Goal: Task Accomplishment & Management: Complete application form

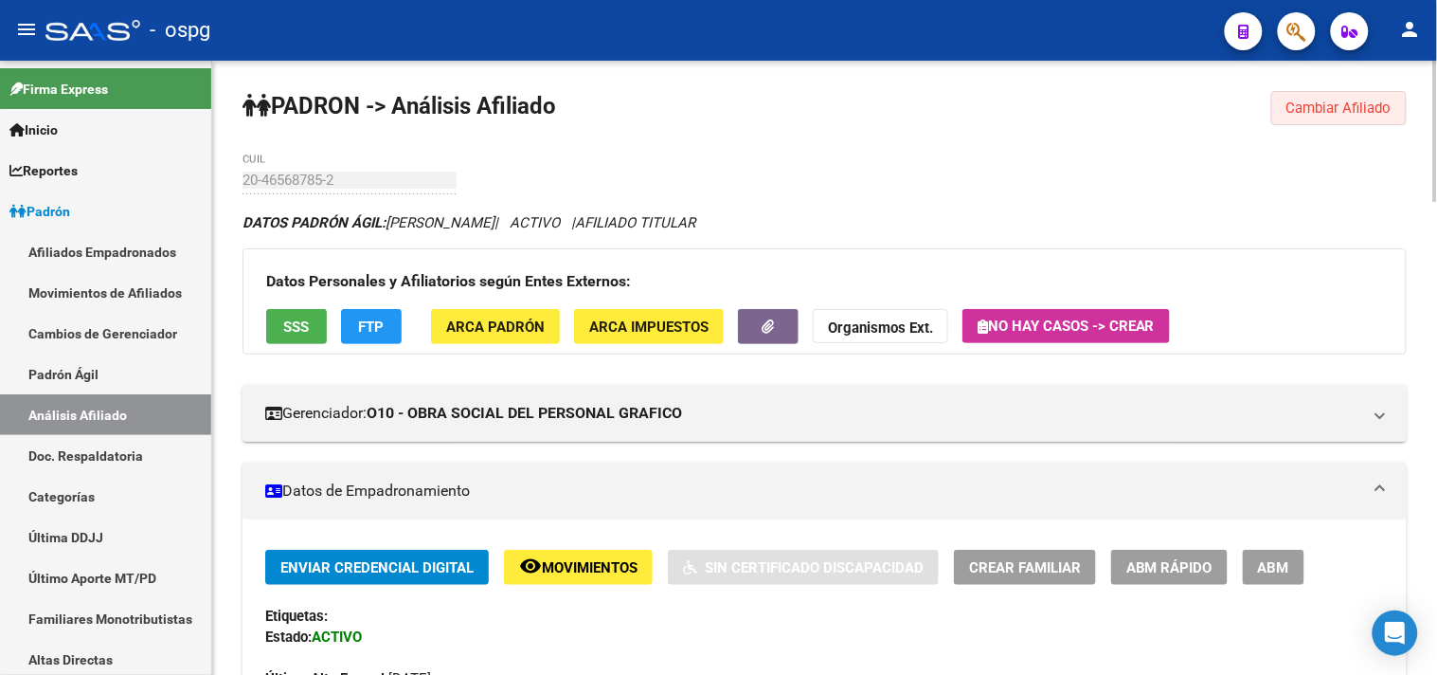
drag, startPoint x: 1314, startPoint y: 109, endPoint x: 1229, endPoint y: 110, distance: 85.3
click at [1314, 106] on span "Cambiar Afiliado" at bounding box center [1339, 107] width 105 height 17
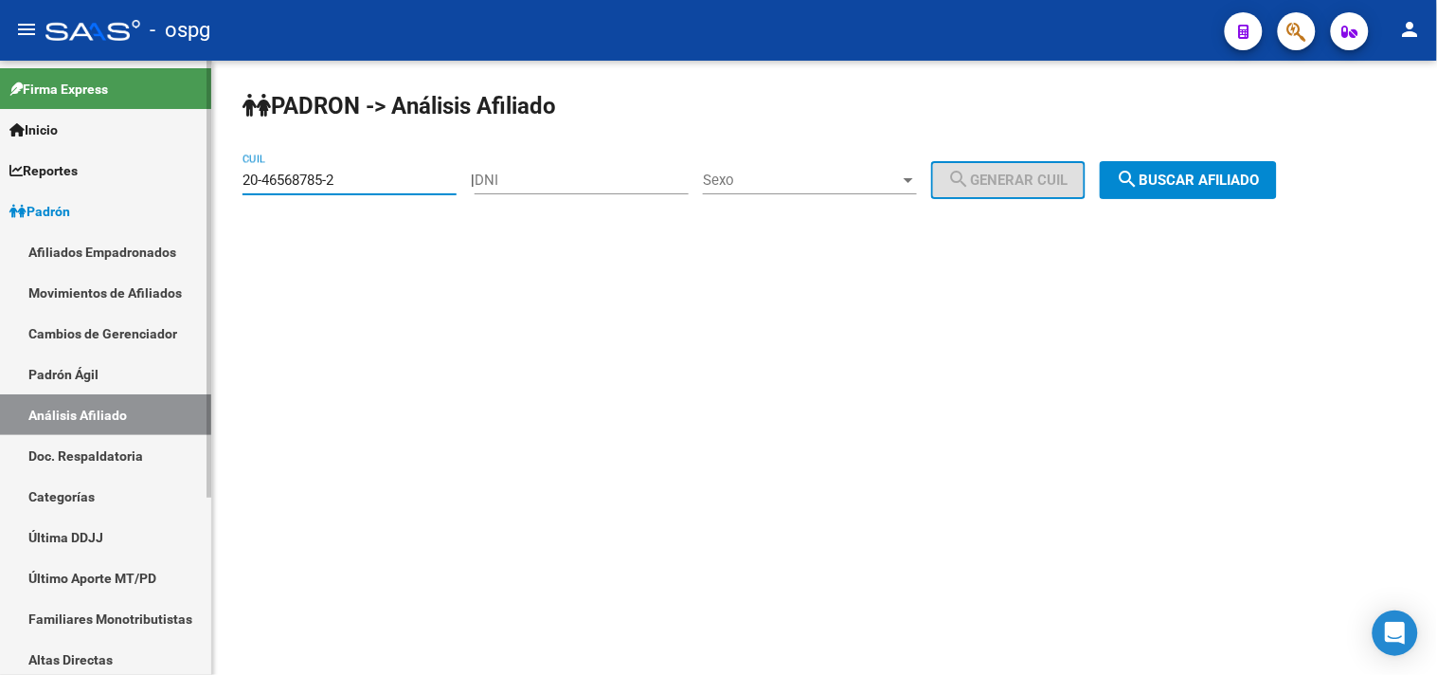
drag, startPoint x: 366, startPoint y: 185, endPoint x: 174, endPoint y: 200, distance: 192.0
click at [176, 197] on mat-sidenav-container "Firma Express Inicio Calendario SSS Instructivos Contacto OS Reportes Ingresos …" at bounding box center [718, 368] width 1437 height 614
click at [1218, 172] on span "search Buscar afiliado" at bounding box center [1188, 180] width 143 height 17
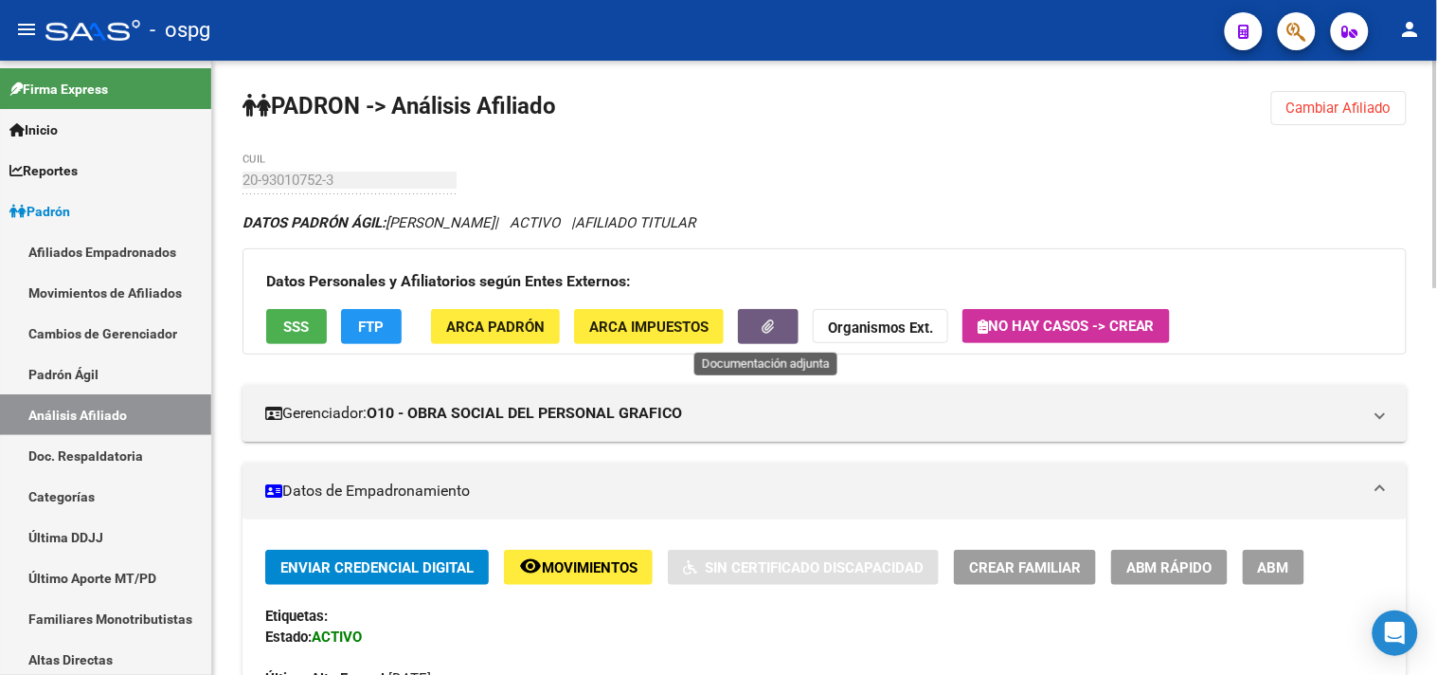
click at [779, 329] on button "button" at bounding box center [768, 326] width 61 height 35
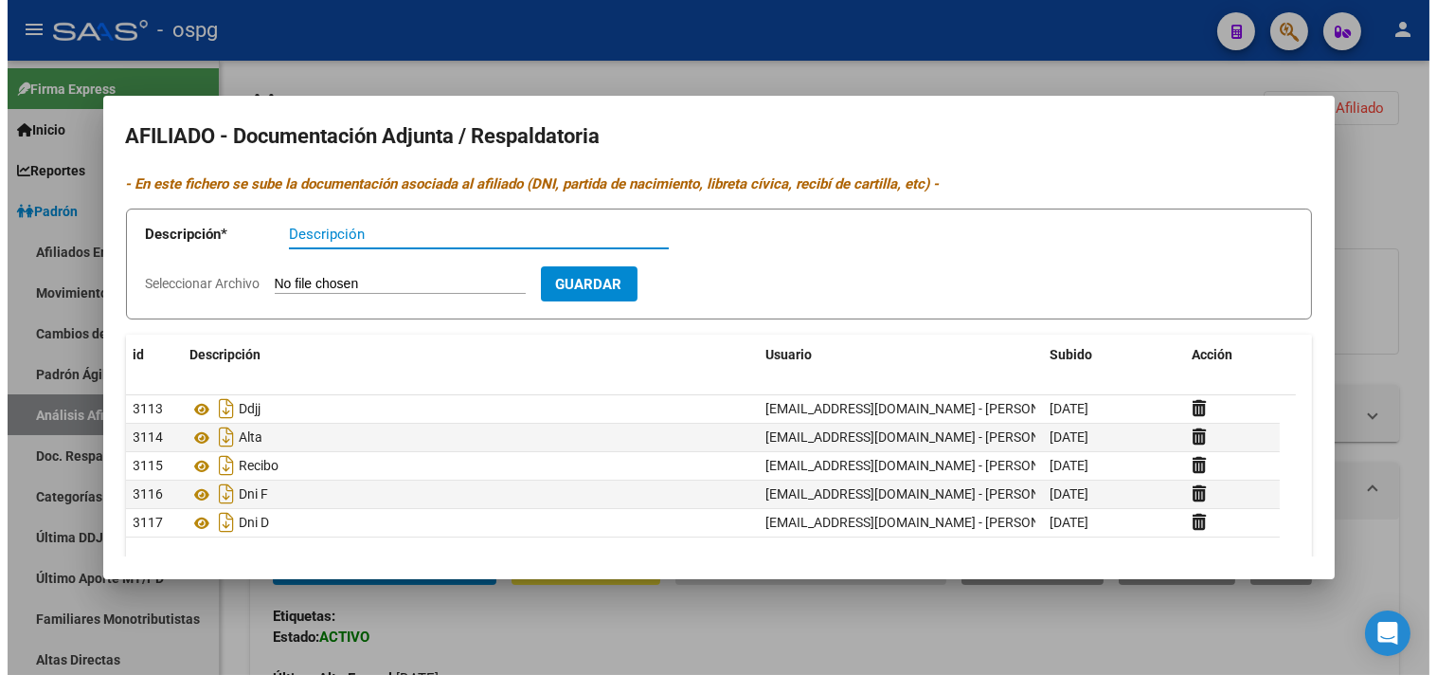
scroll to position [78, 0]
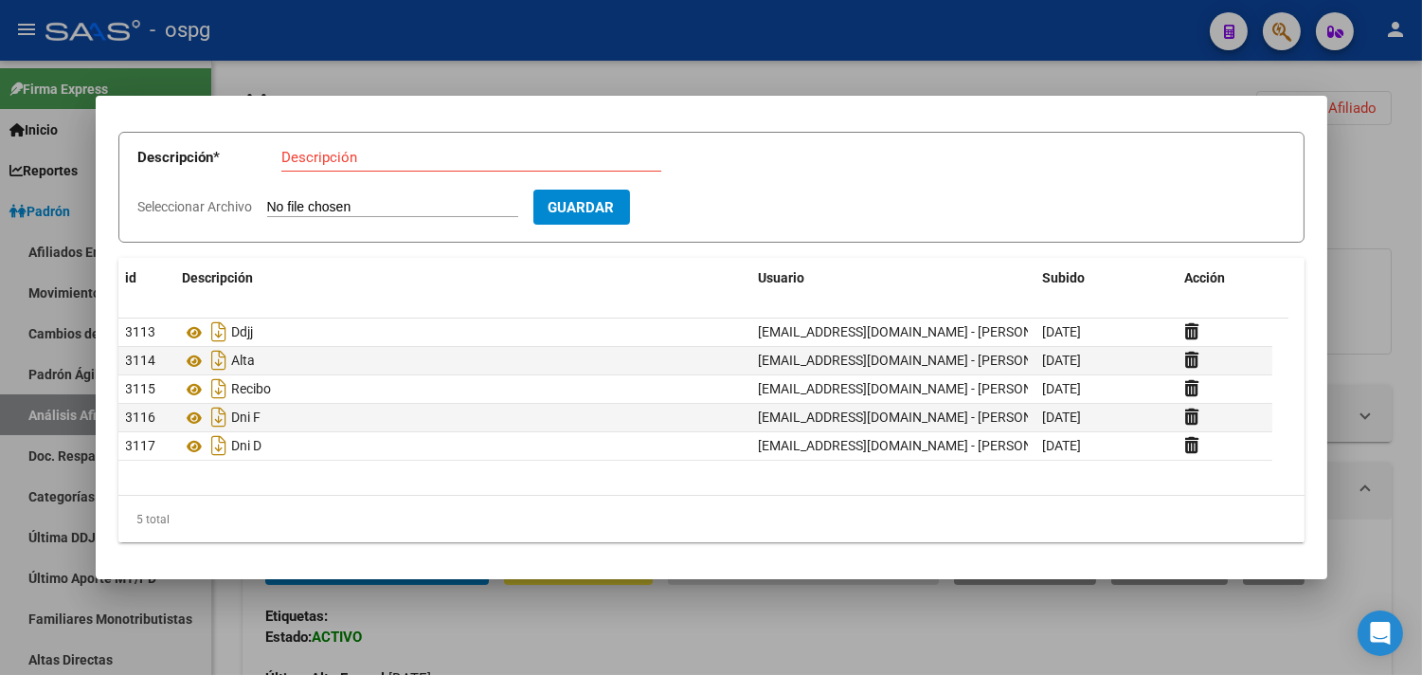
click at [544, 15] on div at bounding box center [711, 337] width 1422 height 675
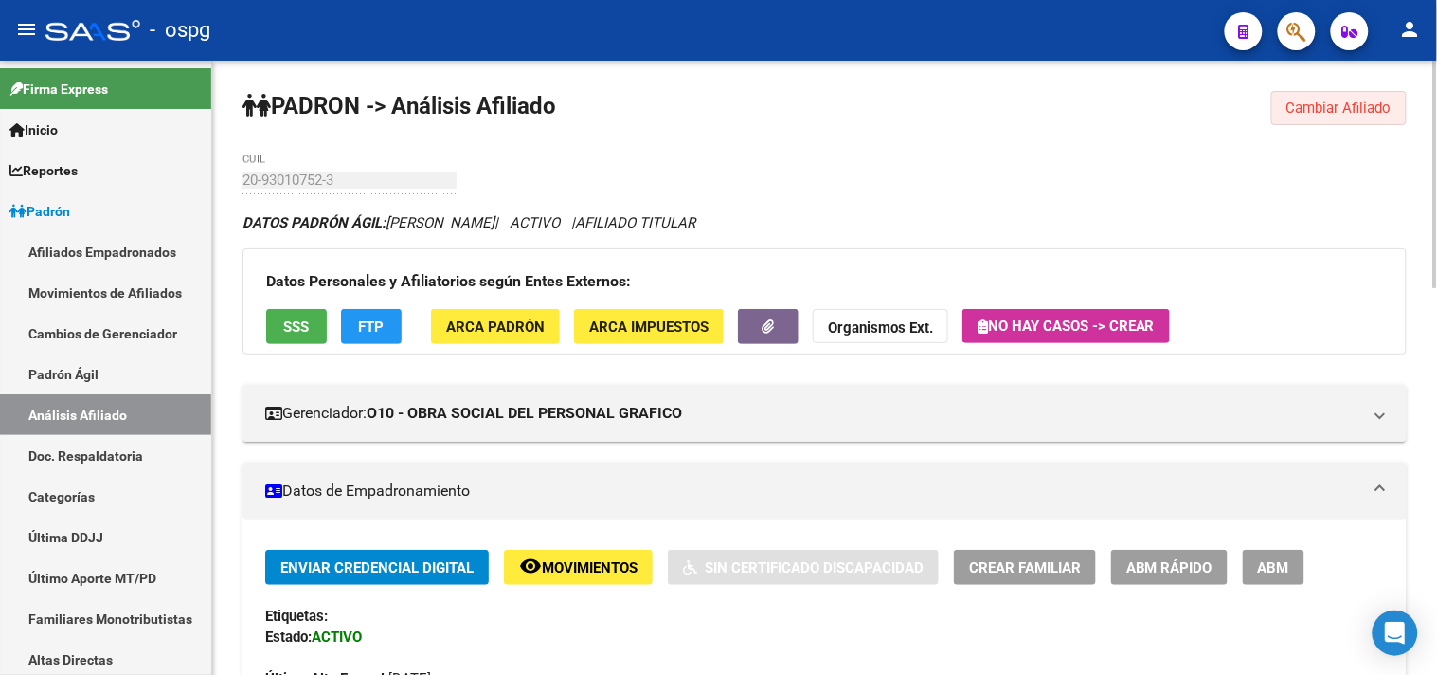
click at [1300, 104] on span "Cambiar Afiliado" at bounding box center [1339, 107] width 105 height 17
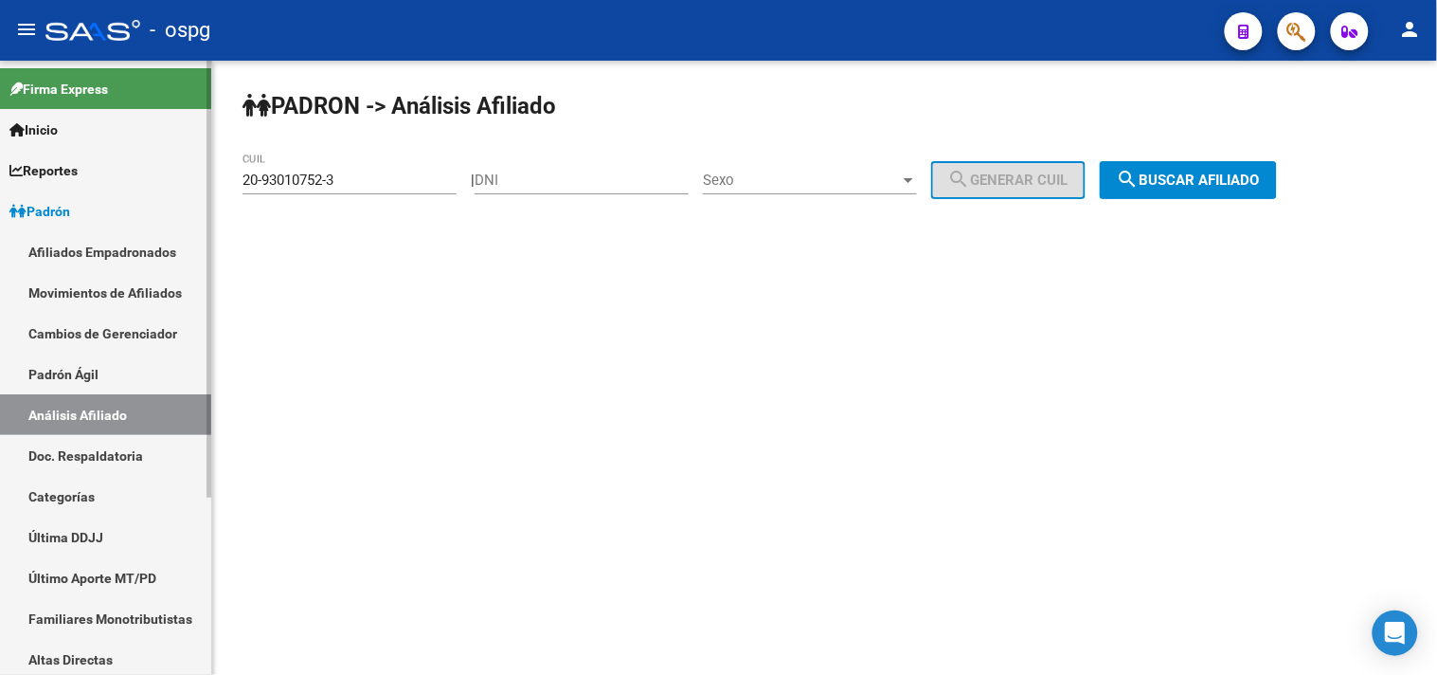
drag, startPoint x: 299, startPoint y: 180, endPoint x: 147, endPoint y: 206, distance: 154.7
click at [147, 206] on mat-sidenav-container "Firma Express Inicio Calendario SSS Instructivos Contacto OS Reportes Ingresos …" at bounding box center [718, 368] width 1437 height 614
type input "20-37214986-9"
click at [1187, 172] on span "search Buscar afiliado" at bounding box center [1188, 180] width 143 height 17
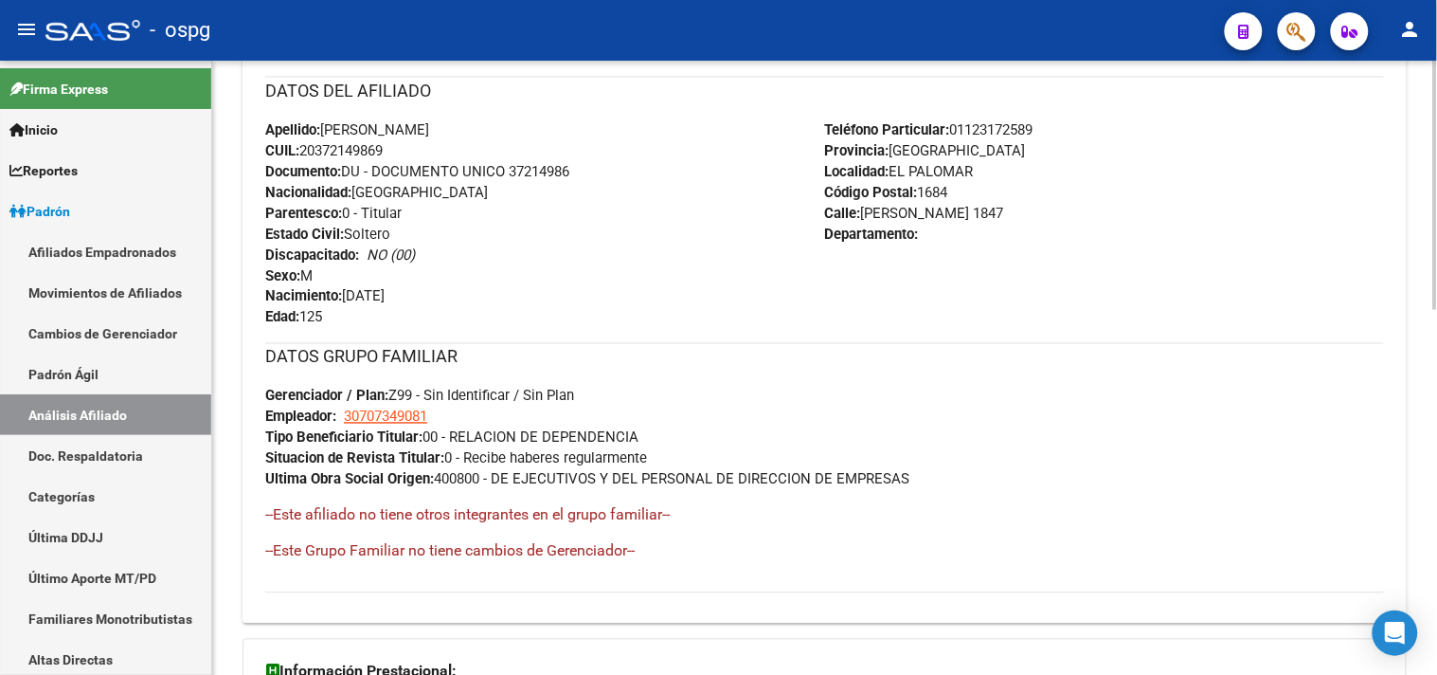
scroll to position [895, 0]
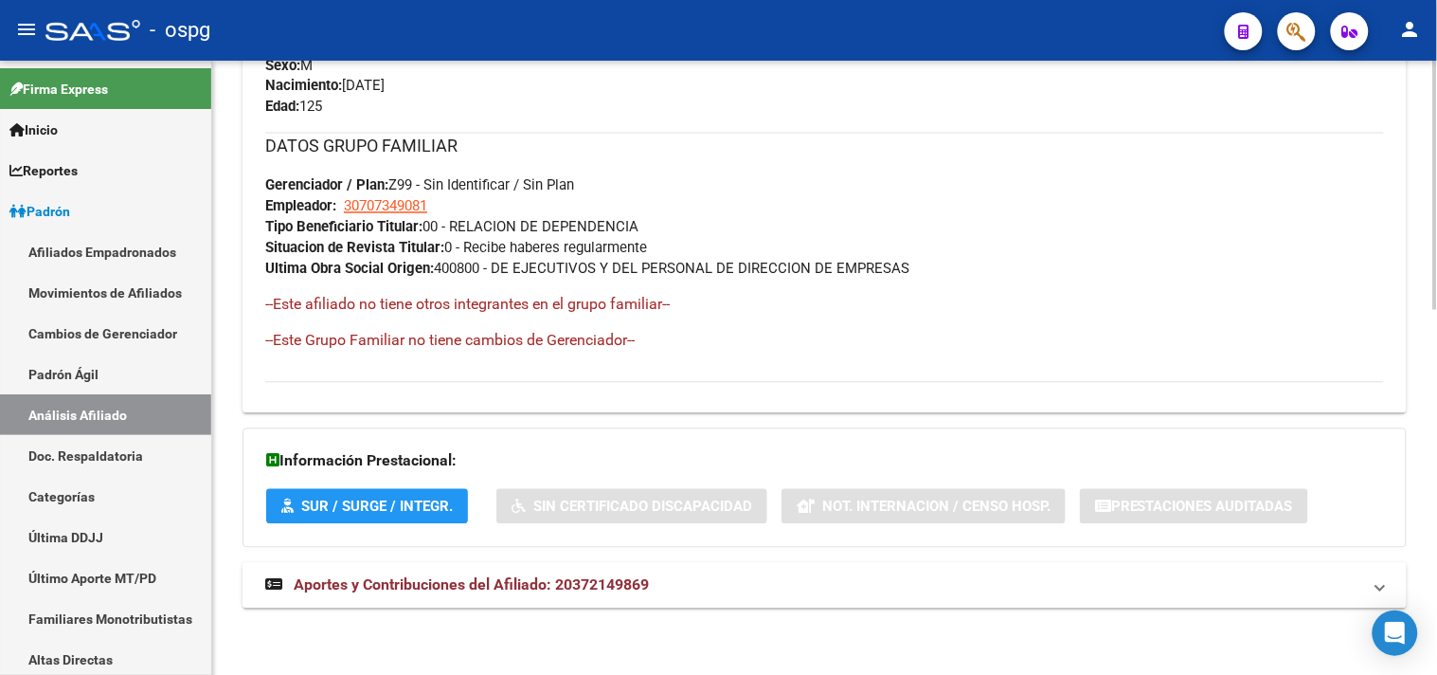
click at [496, 578] on span "Aportes y Contribuciones del Afiliado: 20372149869" at bounding box center [471, 585] width 355 height 18
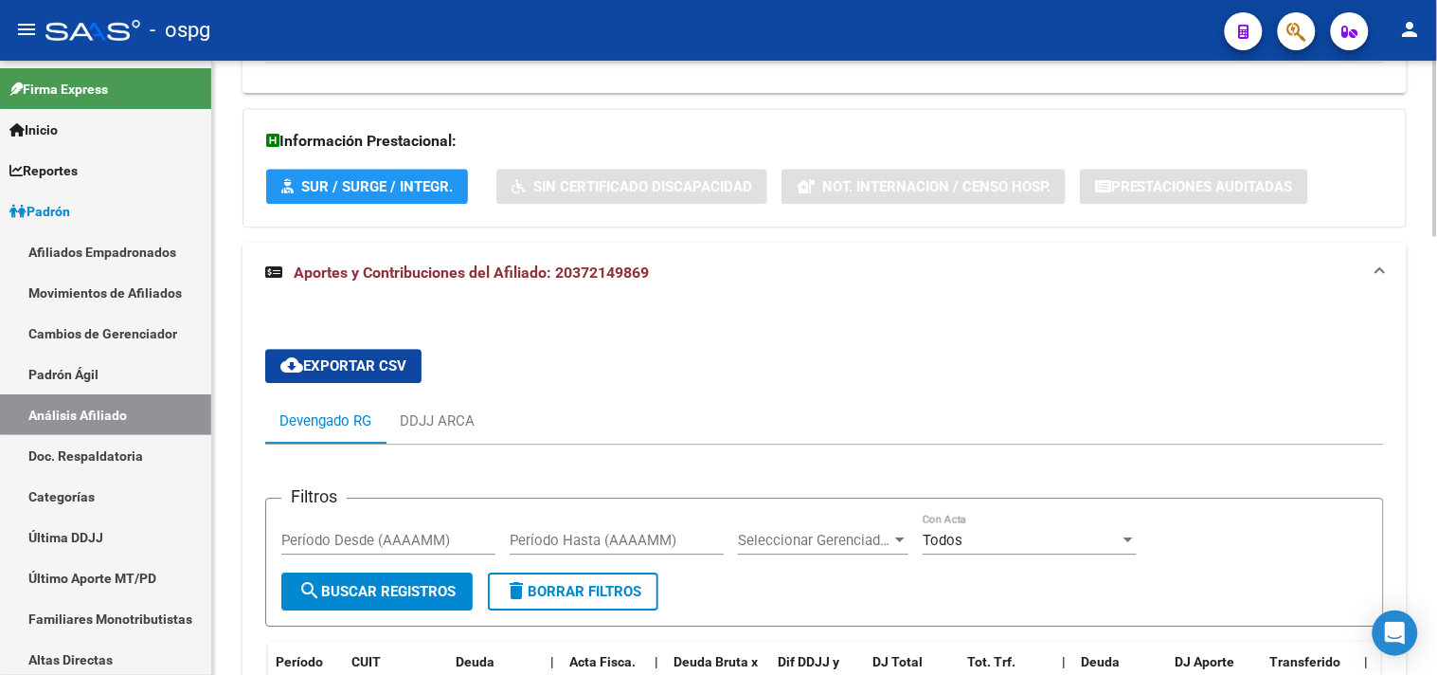
scroll to position [1322, 0]
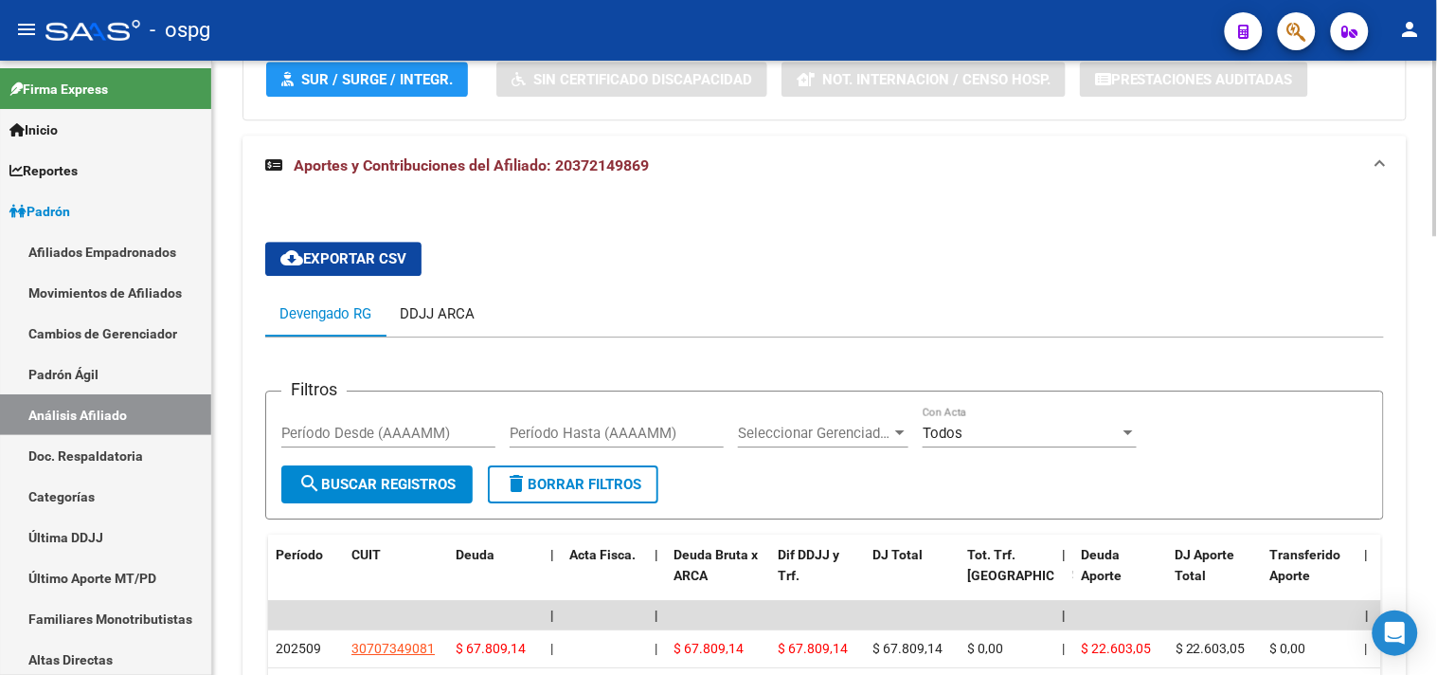
click at [434, 294] on div "DDJJ ARCA" at bounding box center [437, 313] width 103 height 45
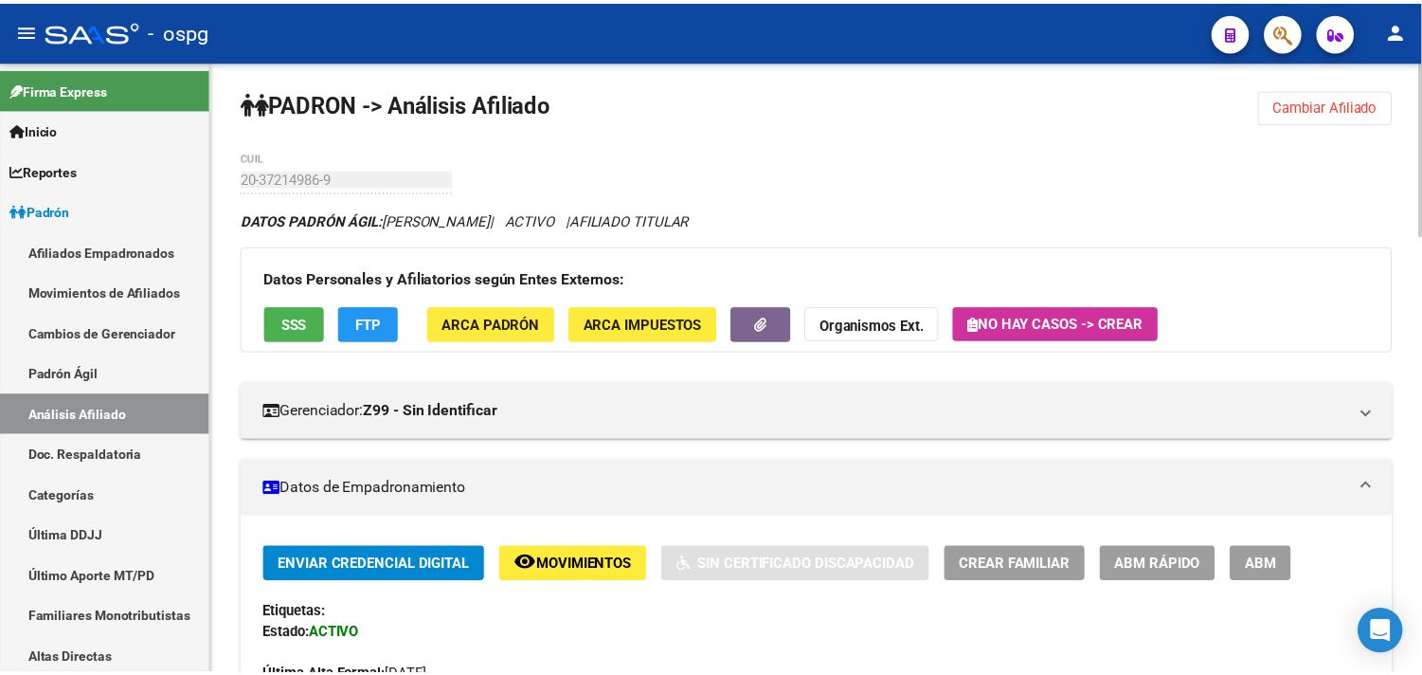
scroll to position [0, 0]
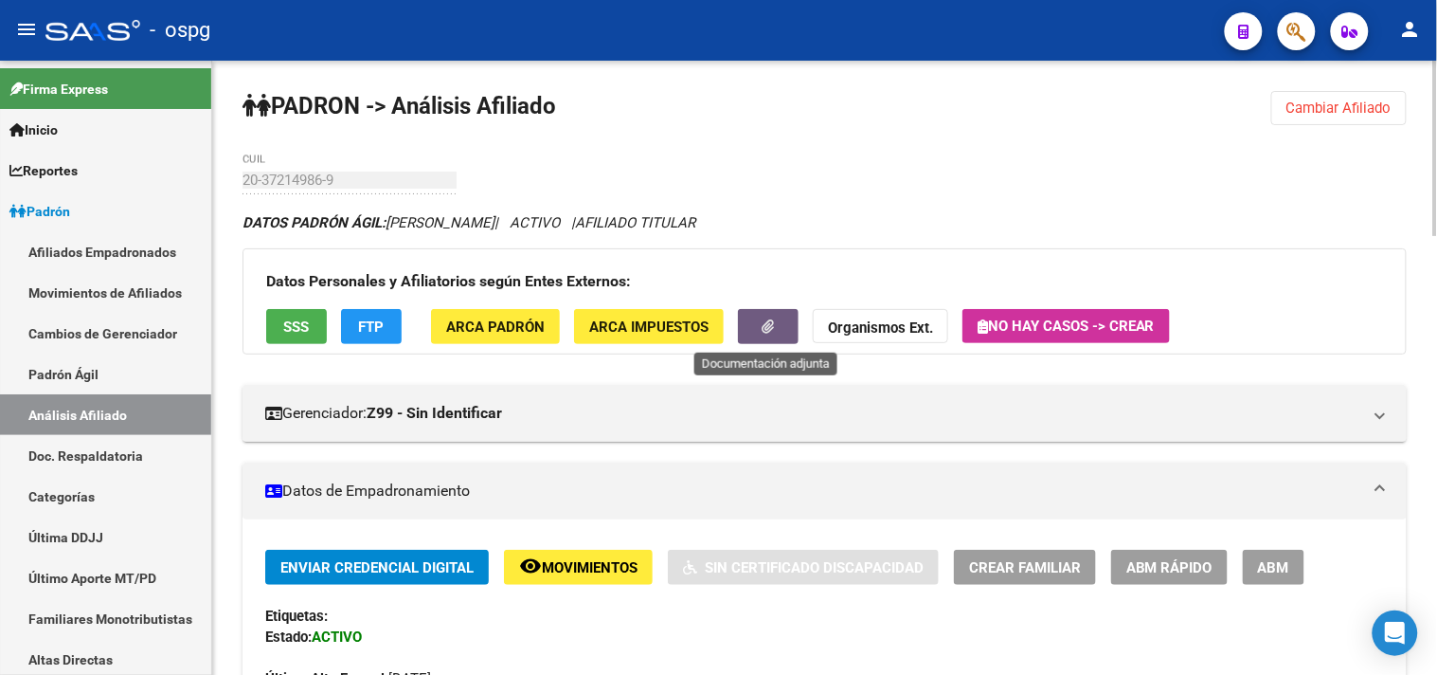
click at [763, 329] on icon "button" at bounding box center [769, 326] width 12 height 14
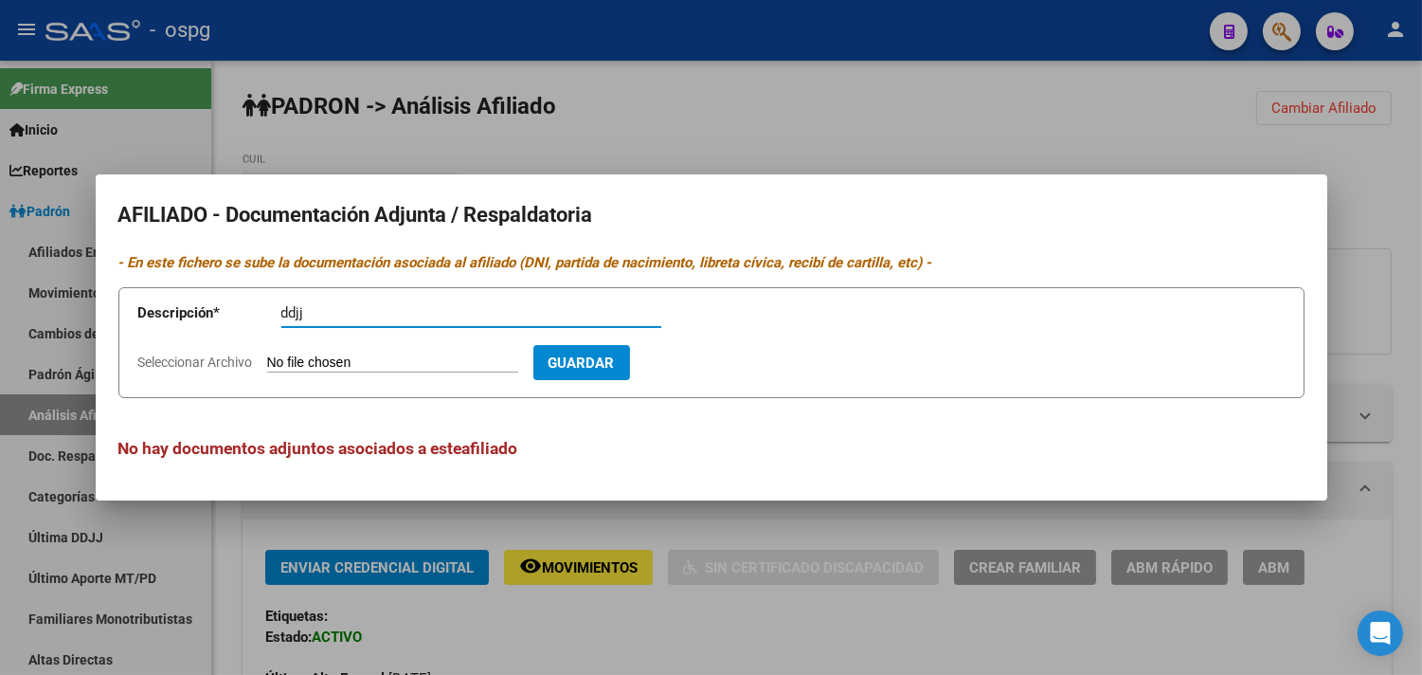
type input "ddjj"
click at [280, 363] on input "Seleccionar Archivo" at bounding box center [392, 363] width 251 height 18
type input "C:\fakepath\ddjj [PERSON_NAME].pdf"
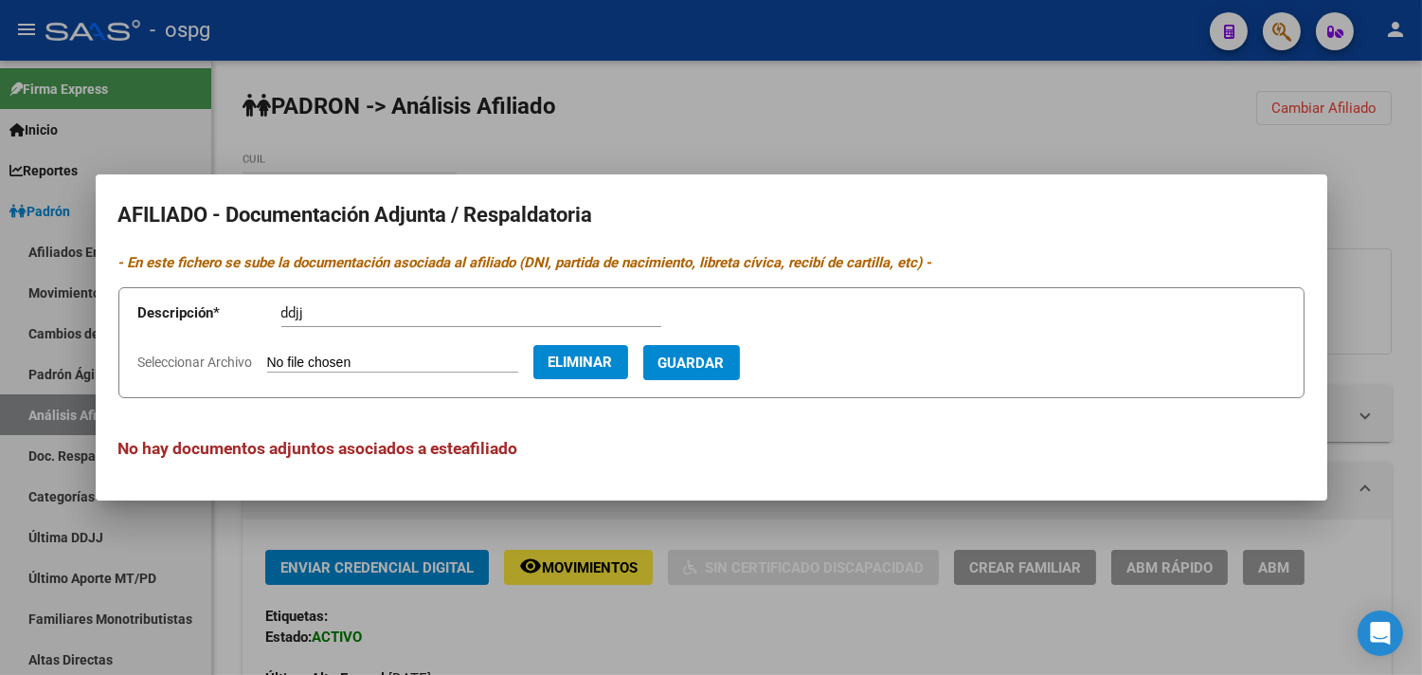
drag, startPoint x: 733, startPoint y: 363, endPoint x: 660, endPoint y: 357, distance: 73.2
click at [725, 363] on span "Guardar" at bounding box center [692, 362] width 66 height 17
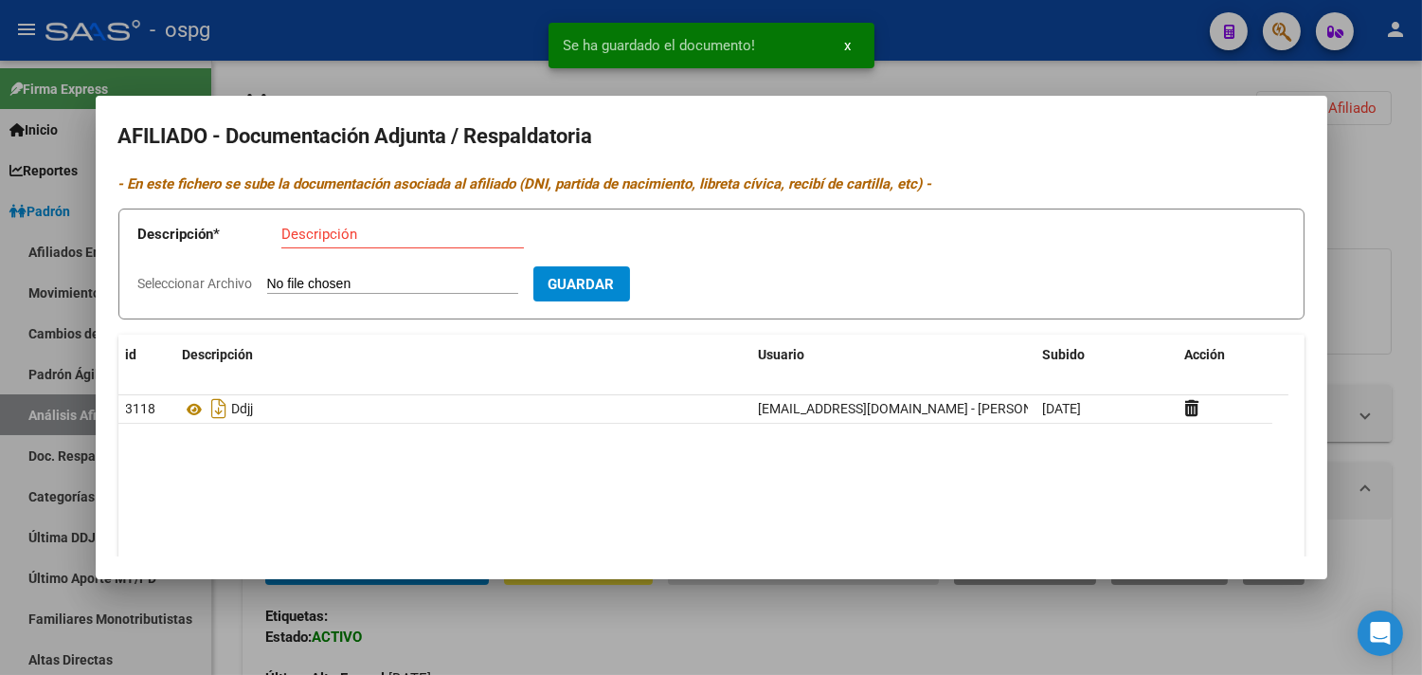
click at [292, 241] on input "Descripción" at bounding box center [402, 234] width 243 height 17
type input "alta"
click at [357, 282] on input "Seleccionar Archivo" at bounding box center [392, 285] width 251 height 18
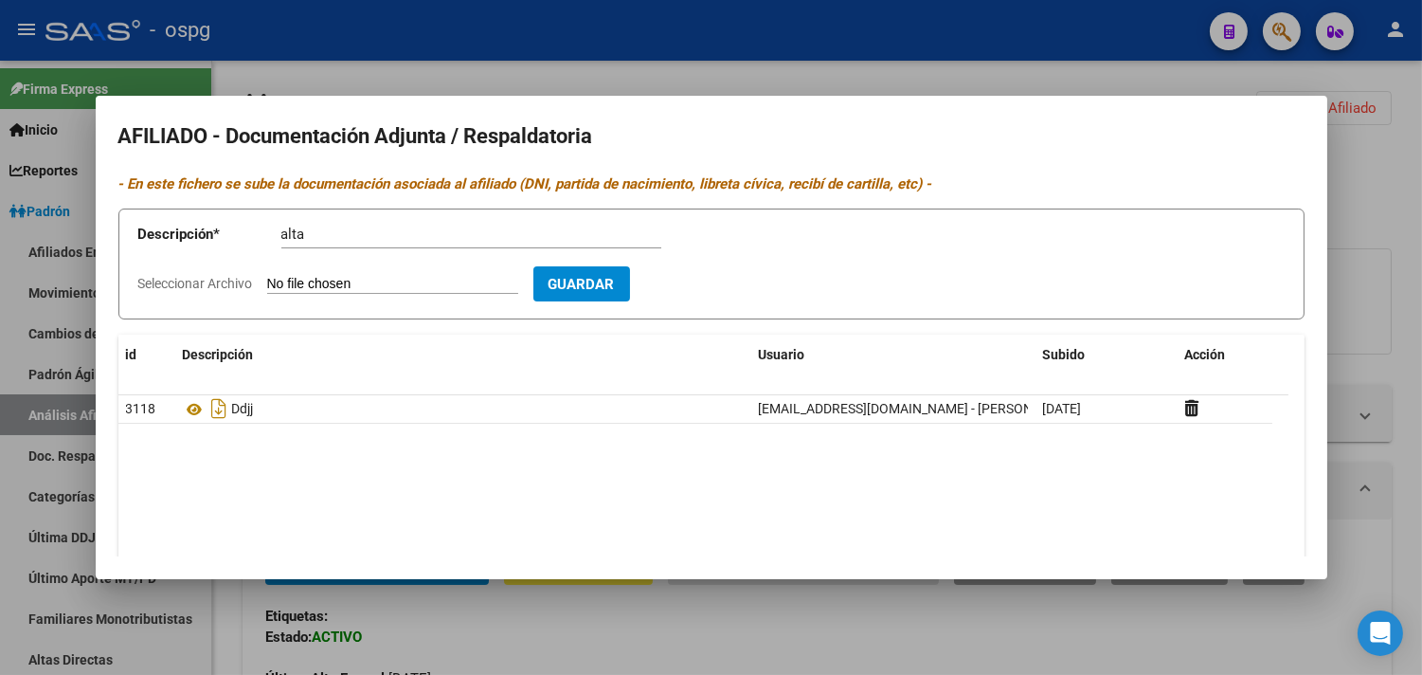
type input "C:\fakepath\[PERSON_NAME].pdf"
click at [725, 286] on span "Guardar" at bounding box center [692, 284] width 66 height 17
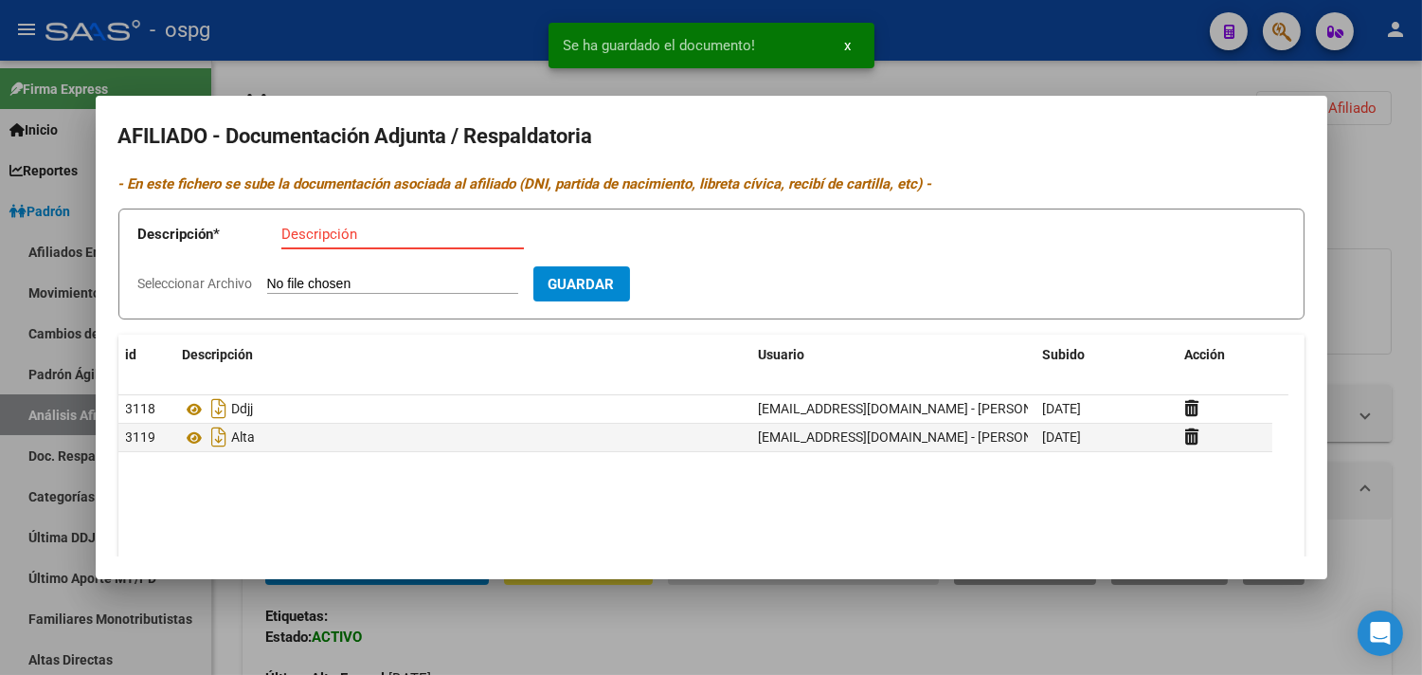
click at [307, 237] on input "Descripción" at bounding box center [402, 234] width 243 height 17
type input "recibo"
click at [329, 282] on input "Seleccionar Archivo" at bounding box center [392, 285] width 251 height 18
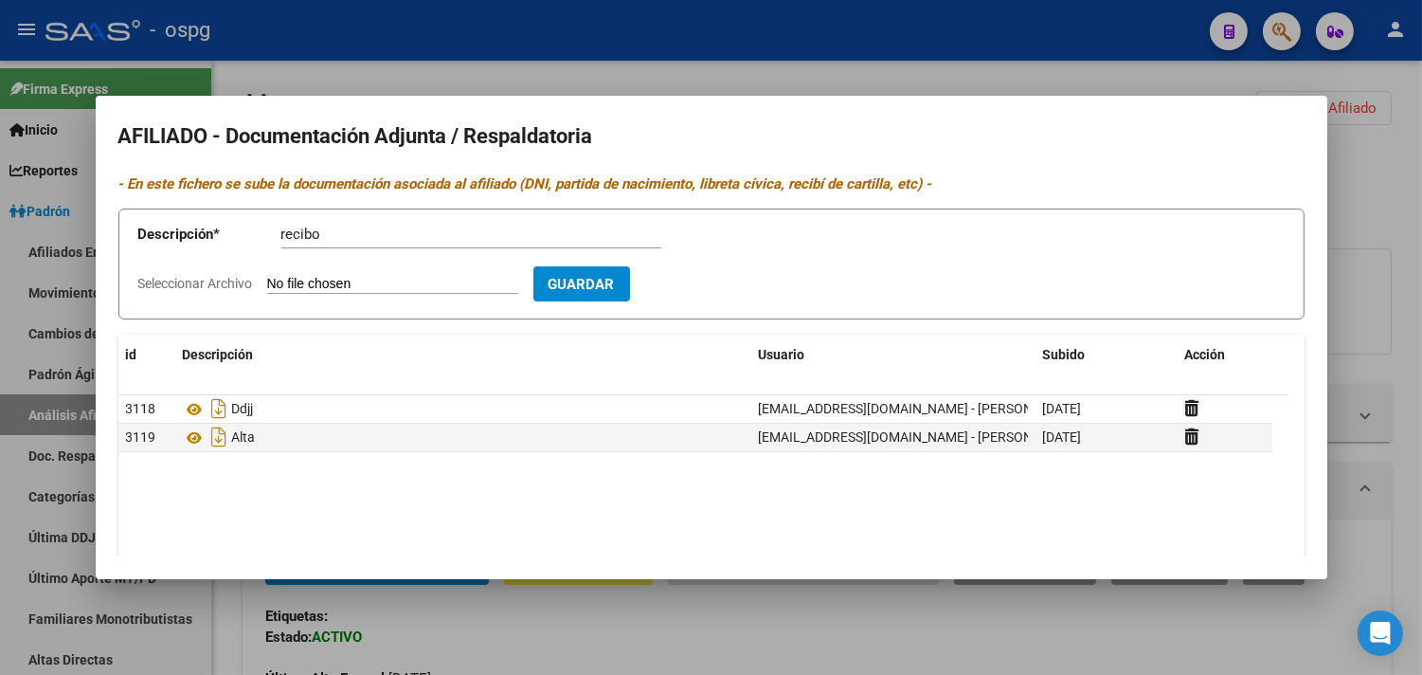
type input "C:\fakepath\recibo [PERSON_NAME].PDF"
click at [718, 282] on span "Guardar" at bounding box center [692, 284] width 66 height 17
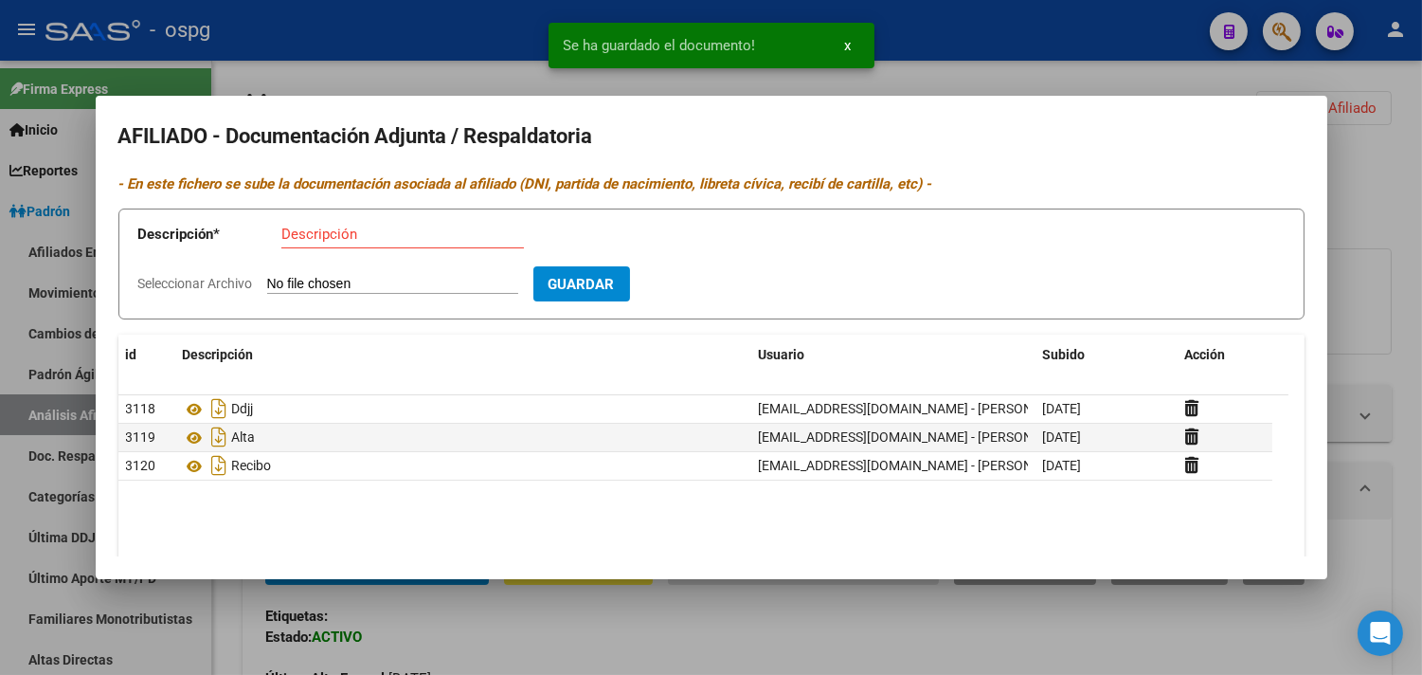
click at [314, 239] on input "Descripción" at bounding box center [402, 234] width 243 height 17
type input "dni f"
click at [294, 286] on input "Seleccionar Archivo" at bounding box center [392, 285] width 251 height 18
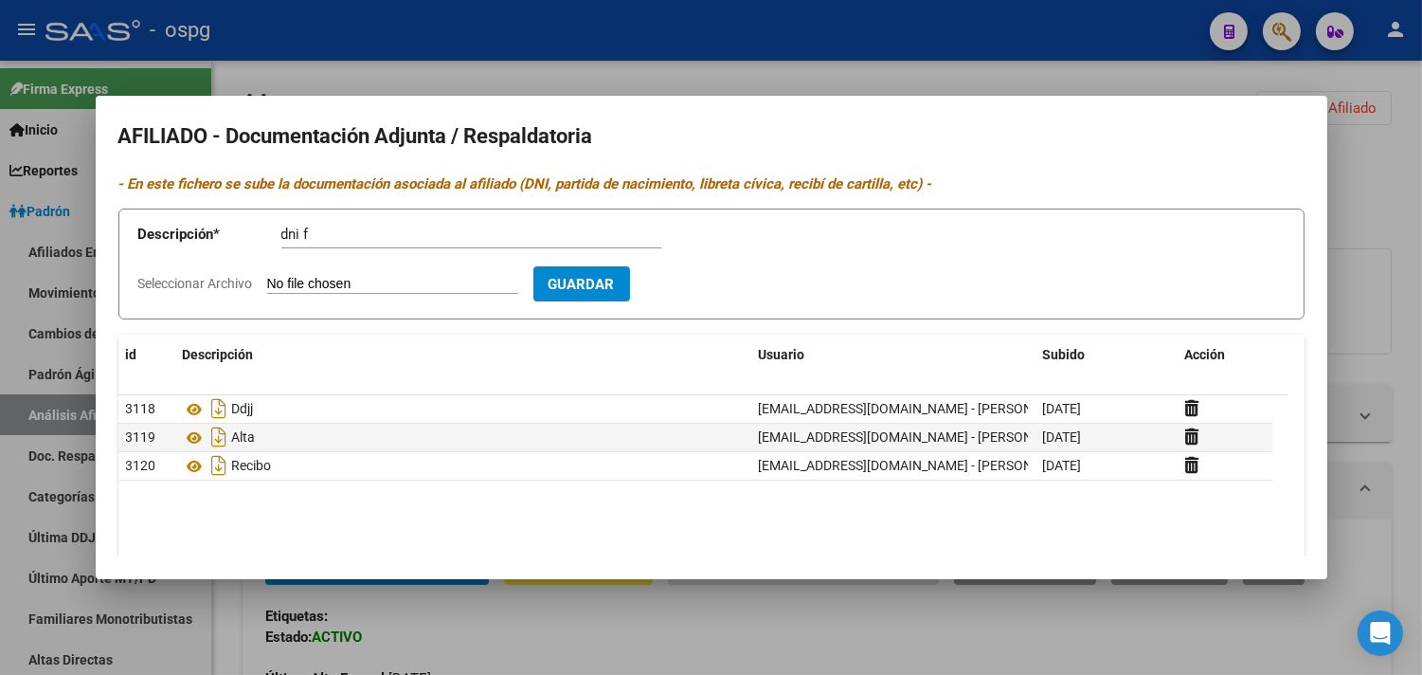
type input "C:\fakepath\DNI [PERSON_NAME].jpg"
click at [725, 285] on span "Guardar" at bounding box center [692, 284] width 66 height 17
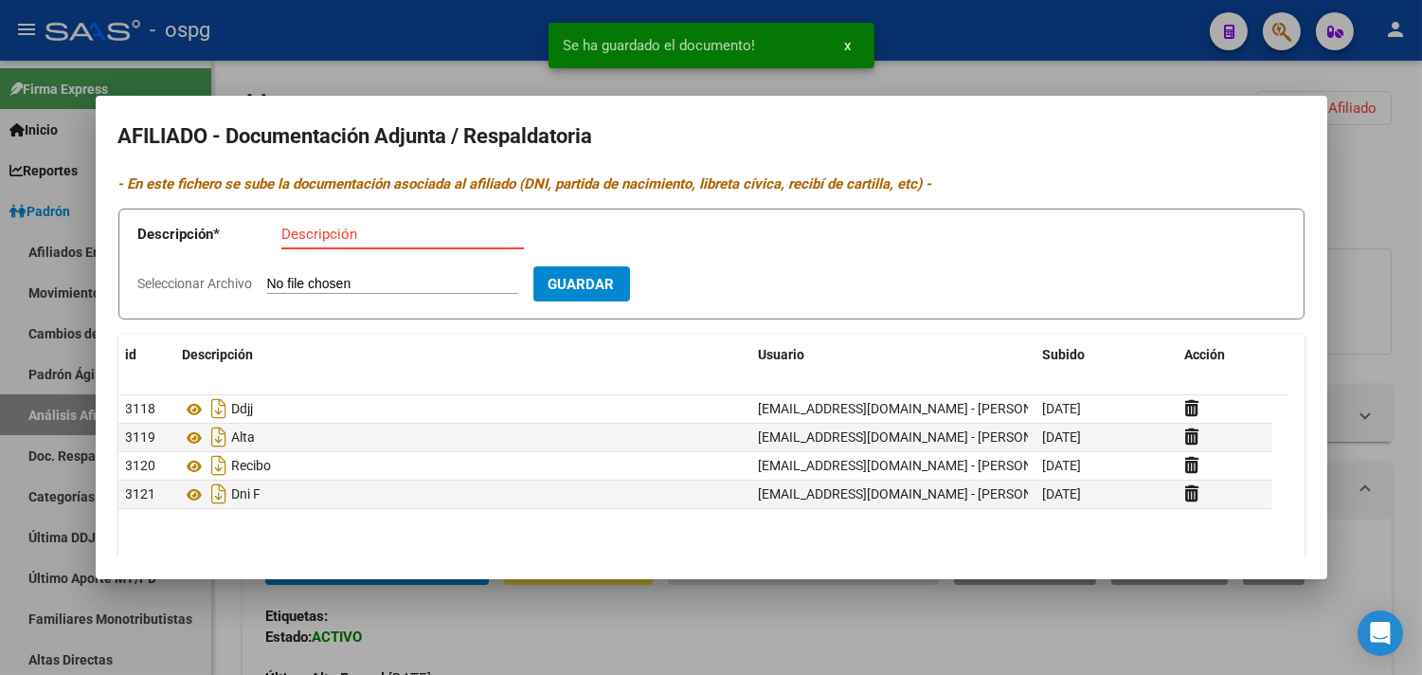
click at [288, 238] on input "Descripción" at bounding box center [402, 234] width 243 height 17
type input "dni d"
click at [305, 277] on input "Seleccionar Archivo" at bounding box center [392, 285] width 251 height 18
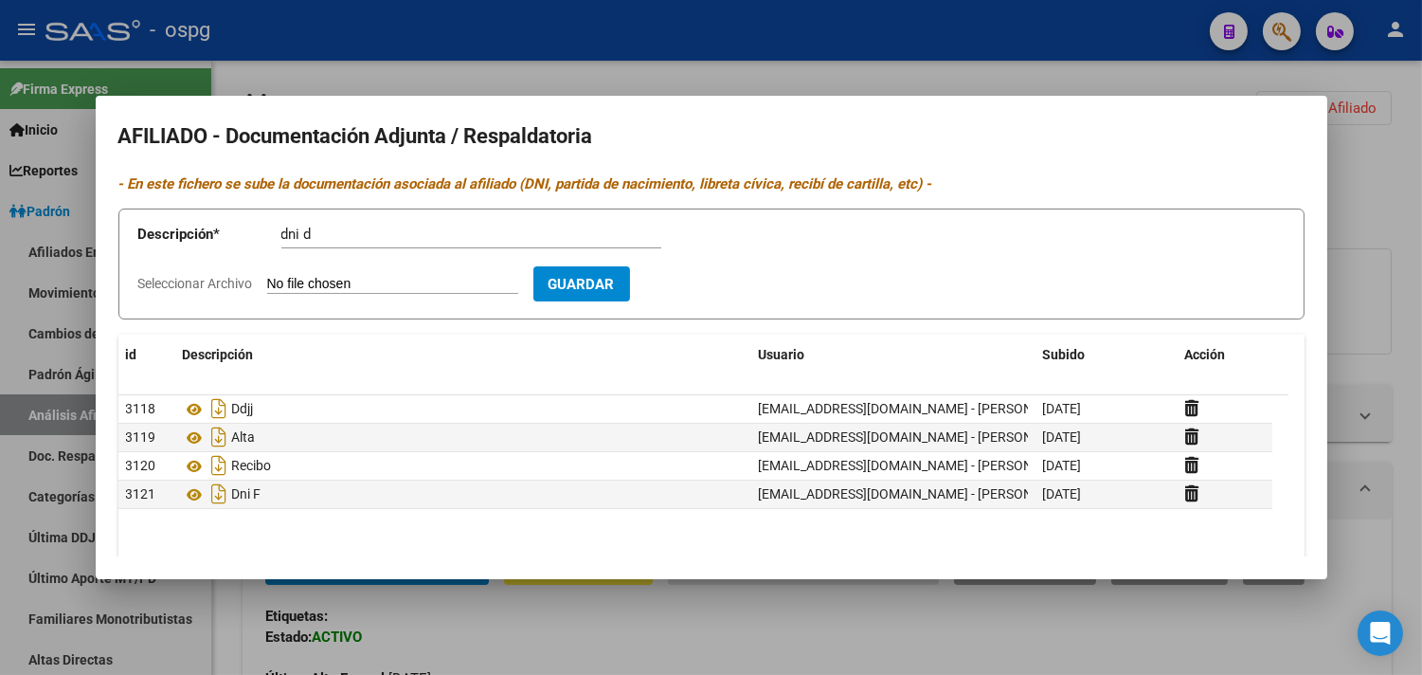
type input "C:\fakepath\DNI [PERSON_NAME].jpg"
click at [724, 289] on span "Guardar" at bounding box center [692, 284] width 66 height 17
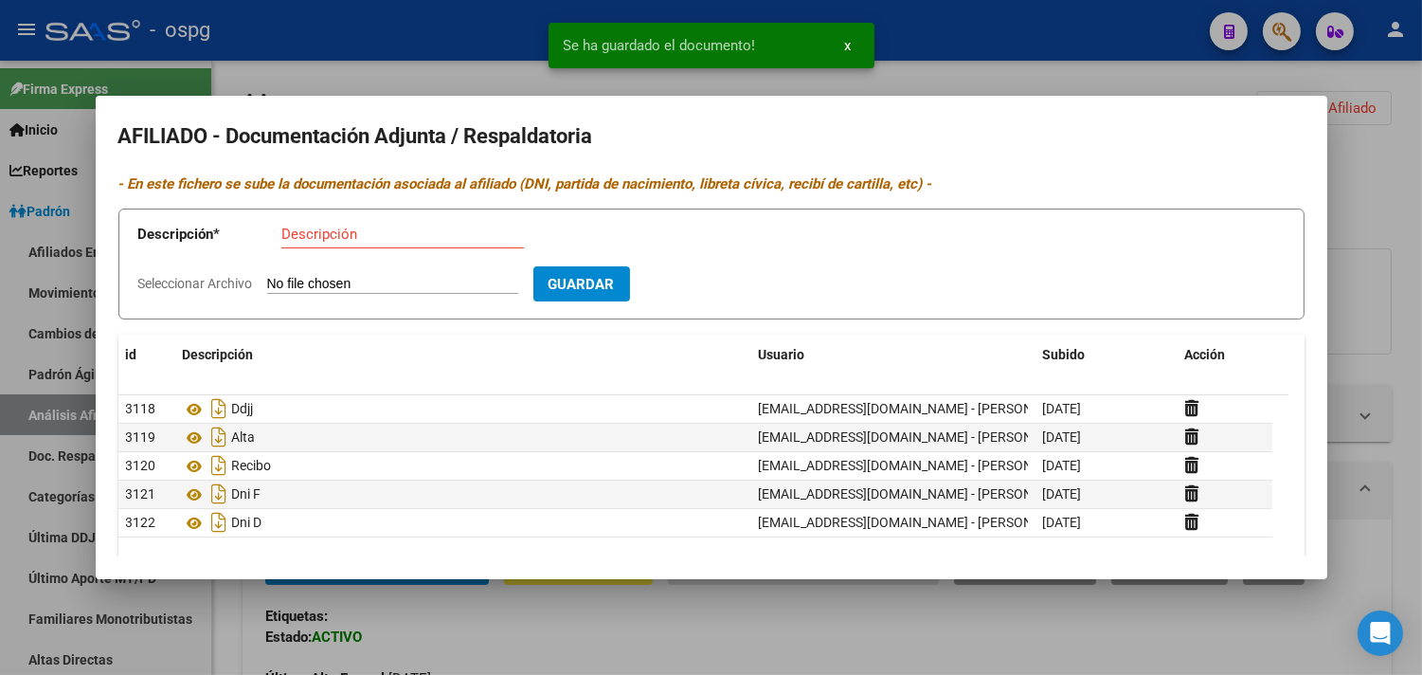
click at [336, 74] on div at bounding box center [711, 337] width 1422 height 675
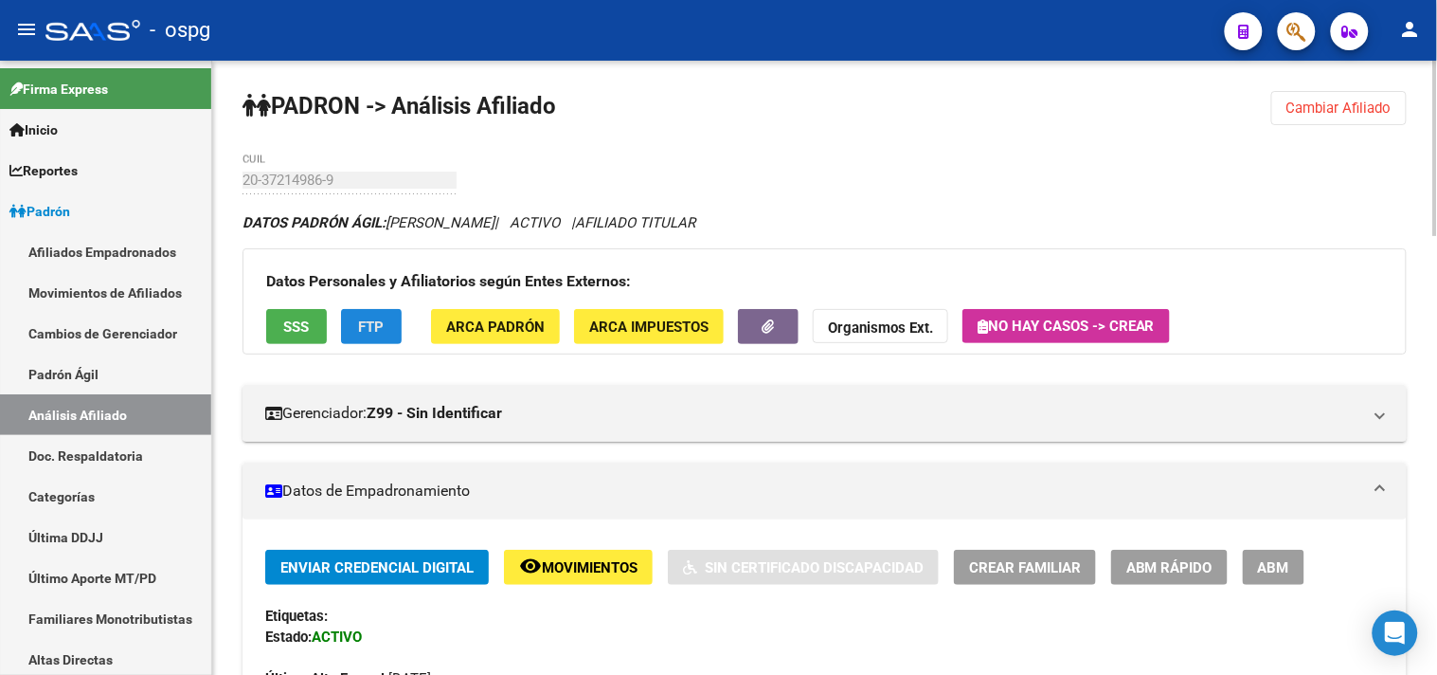
click at [370, 325] on span "FTP" at bounding box center [372, 326] width 26 height 17
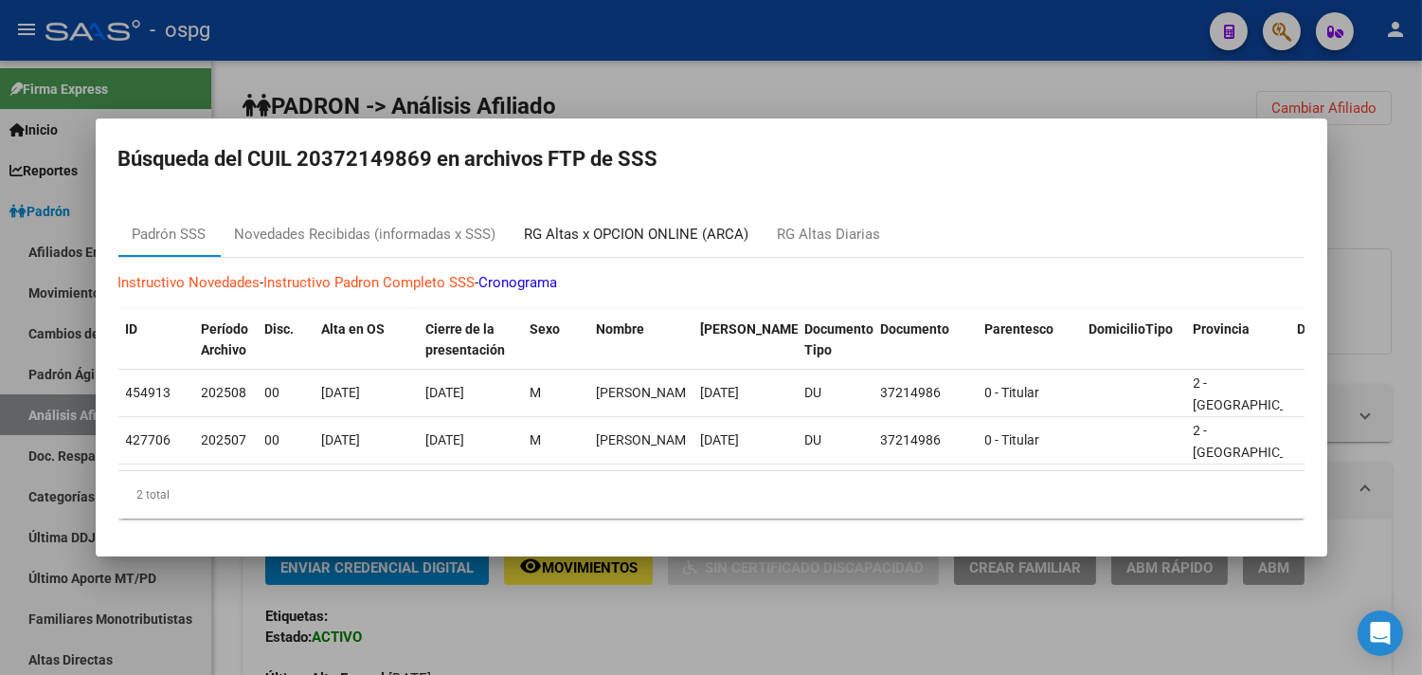
click at [621, 228] on div "RG Altas x OPCION ONLINE (ARCA)" at bounding box center [637, 235] width 225 height 22
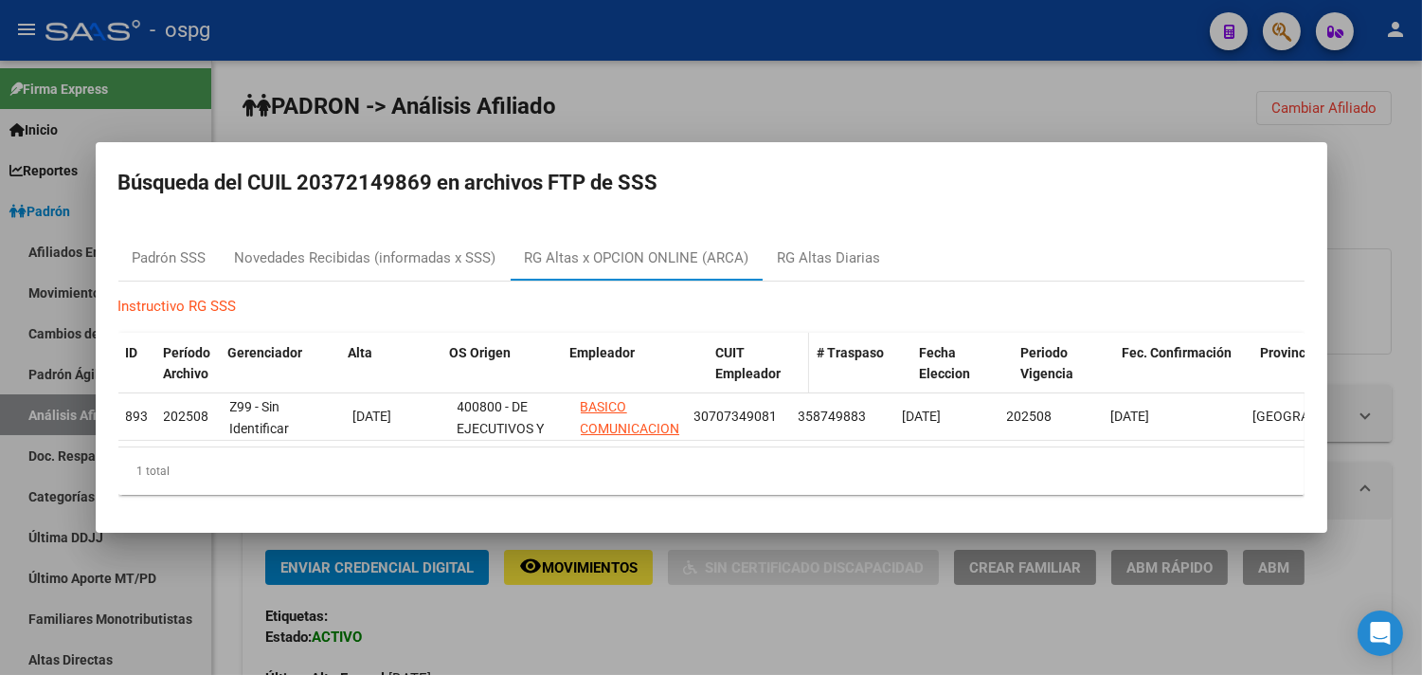
drag, startPoint x: 683, startPoint y: 352, endPoint x: 723, endPoint y: 352, distance: 39.8
click at [723, 352] on div "ID Período Archivo Gerenciador Alta OS Origen Empleador CUIT Empleador # Traspa…" at bounding box center [838, 364] width 1440 height 63
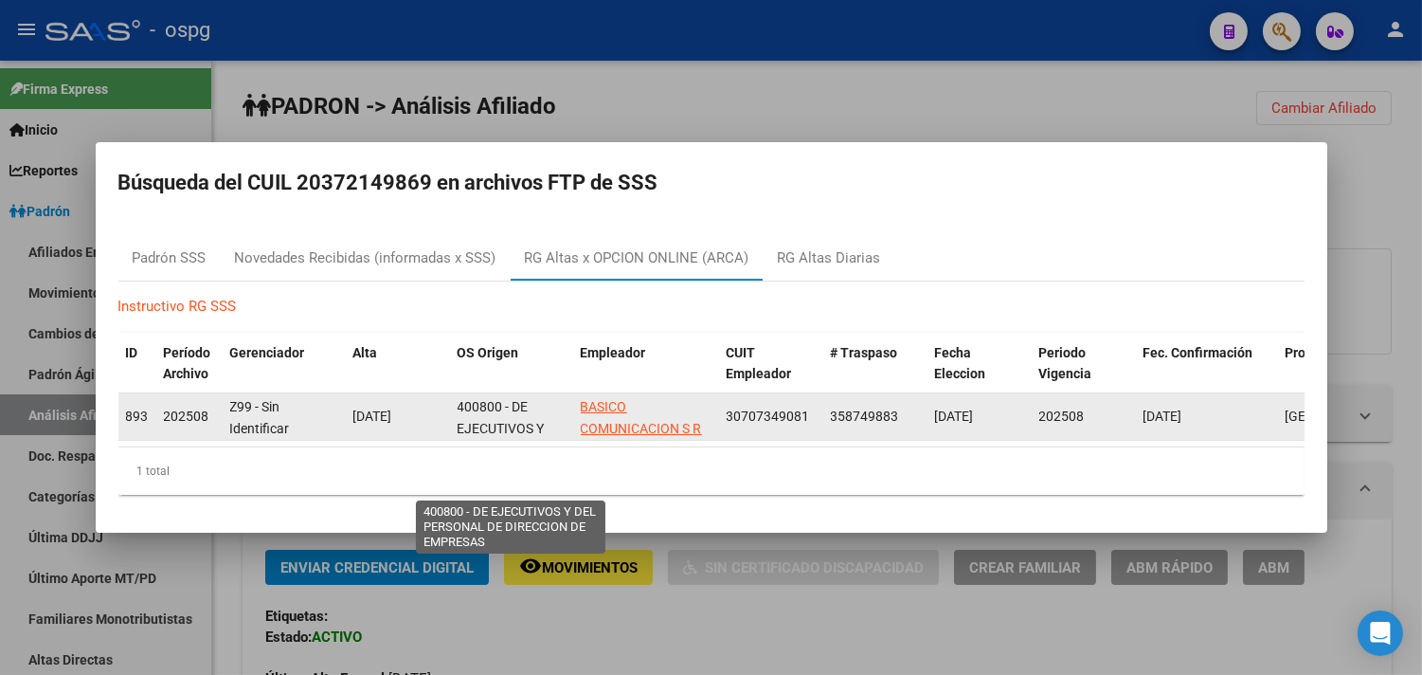
drag, startPoint x: 457, startPoint y: 398, endPoint x: 500, endPoint y: 398, distance: 43.6
click at [500, 399] on span "400800 - DE EJECUTIVOS Y DEL PERSONAL DE DIRECCION DE EMPRESAS" at bounding box center [511, 449] width 106 height 101
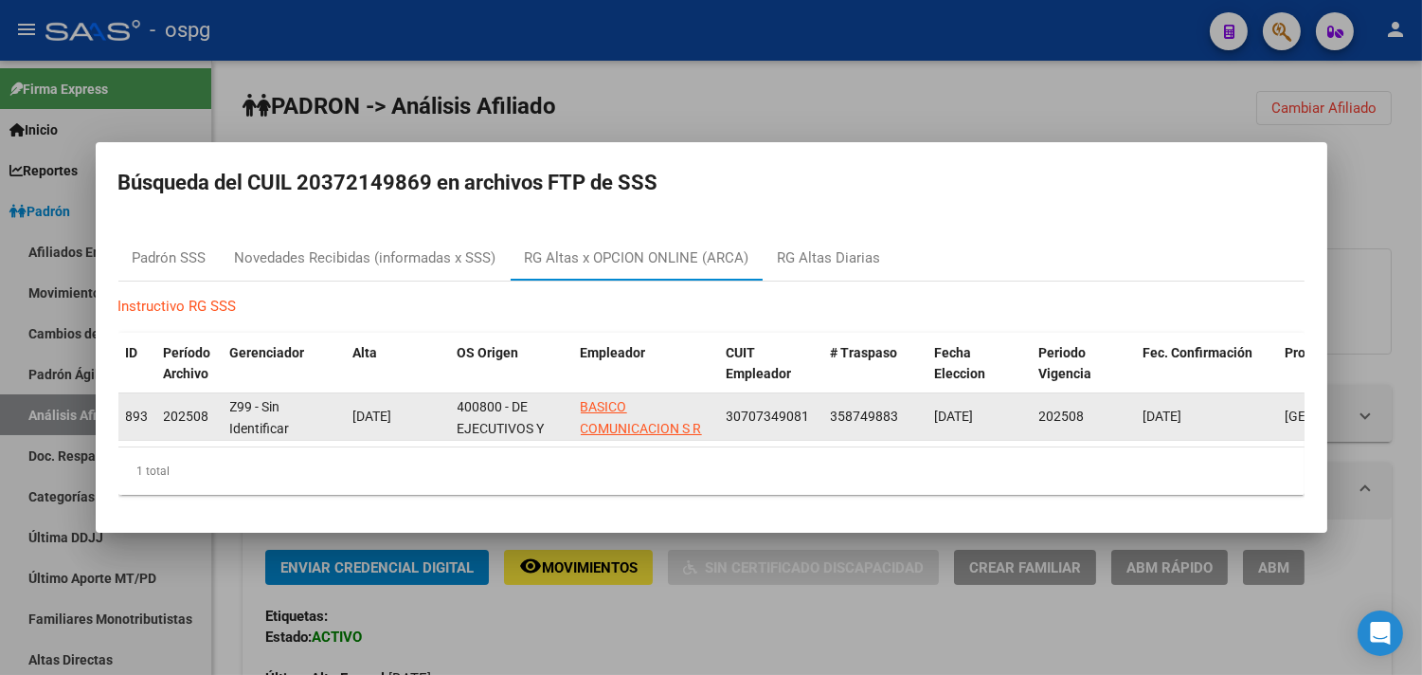
copy span "400800"
drag, startPoint x: 829, startPoint y: 405, endPoint x: 903, endPoint y: 404, distance: 73.9
click at [903, 406] on div "358749883" at bounding box center [875, 417] width 89 height 22
copy span "358749883"
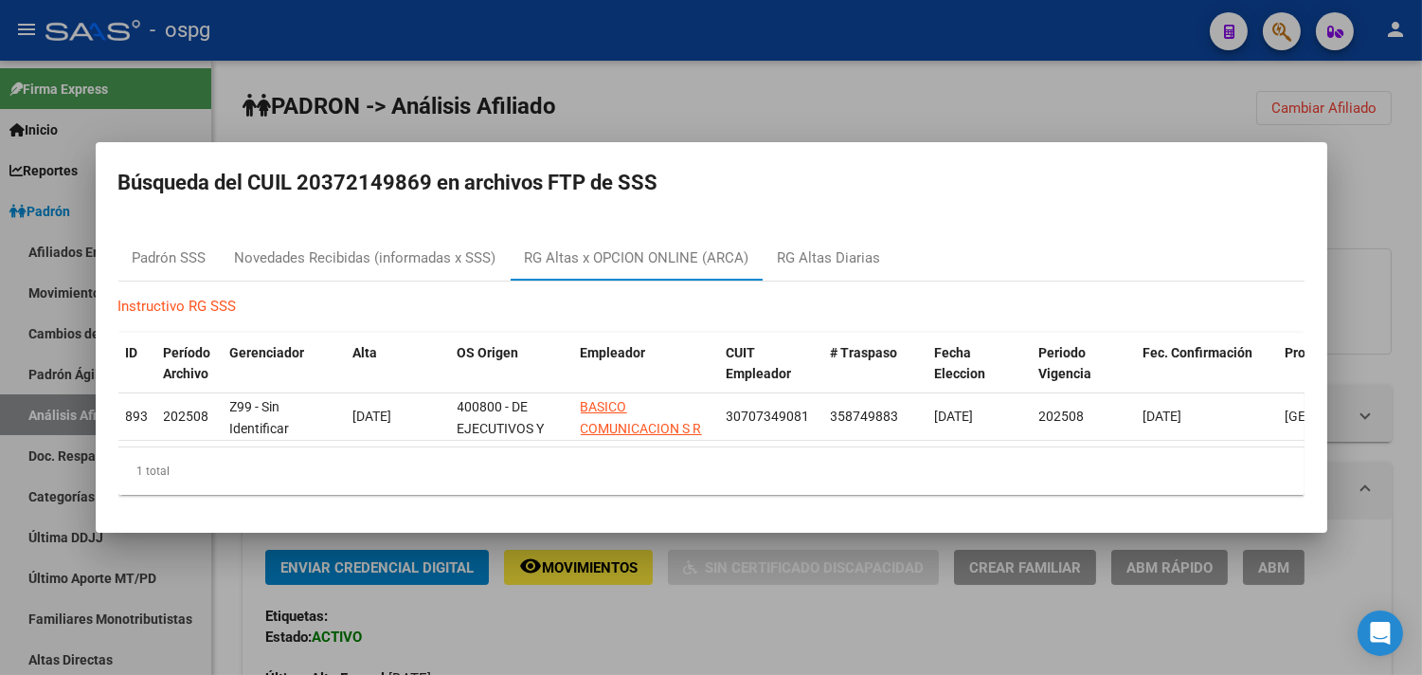
click at [1073, 43] on div at bounding box center [711, 337] width 1422 height 675
